Goal: Check status: Check status

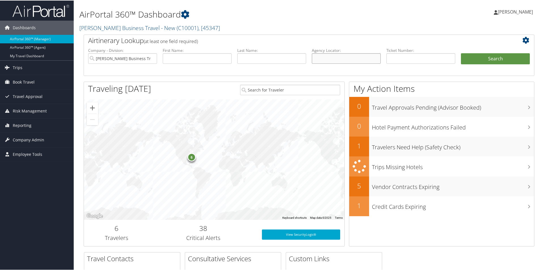
click at [313, 60] on input "text" at bounding box center [346, 58] width 69 height 10
paste input "DLKB9T"
type input "DLKB9T"
click at [470, 59] on button "Search" at bounding box center [495, 58] width 69 height 11
click at [470, 58] on button "Search" at bounding box center [495, 58] width 69 height 11
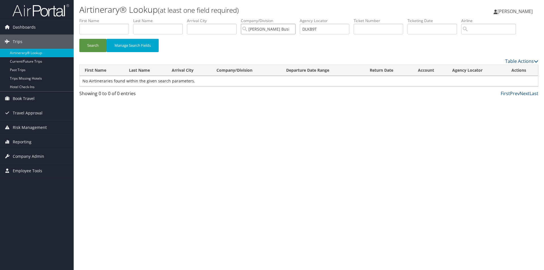
drag, startPoint x: 273, startPoint y: 29, endPoint x: 270, endPoint y: 29, distance: 2.8
click at [273, 29] on input "Christopherson Business Travel - New" at bounding box center [268, 29] width 55 height 10
click at [89, 43] on button "Search" at bounding box center [92, 45] width 27 height 13
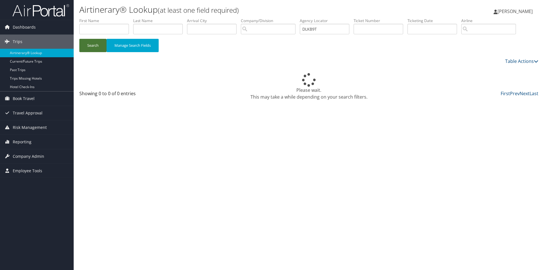
click at [89, 43] on button "Search" at bounding box center [92, 45] width 27 height 13
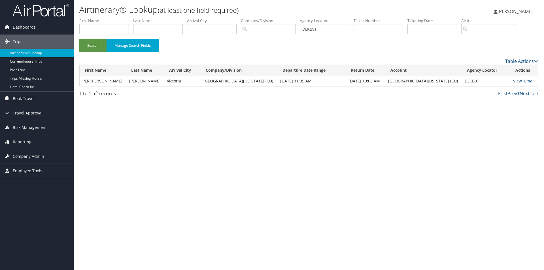
click at [516, 80] on link "View" at bounding box center [517, 80] width 9 height 5
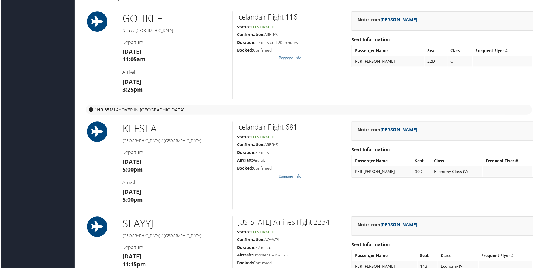
scroll to position [142, 0]
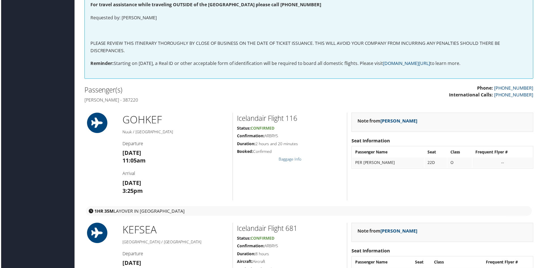
drag, startPoint x: 141, startPoint y: 102, endPoint x: 157, endPoint y: 103, distance: 16.4
click at [156, 103] on h4 "[PERSON_NAME] - 387220" at bounding box center [194, 100] width 221 height 6
click at [215, 101] on h4 "[PERSON_NAME] - 387220" at bounding box center [194, 100] width 221 height 6
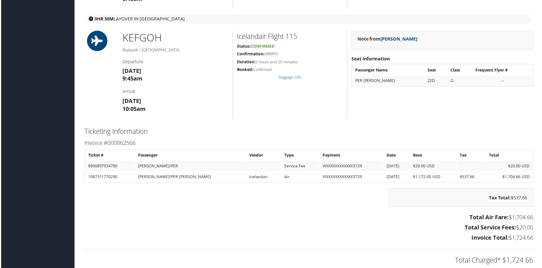
scroll to position [907, 0]
